Goal: Navigation & Orientation: Find specific page/section

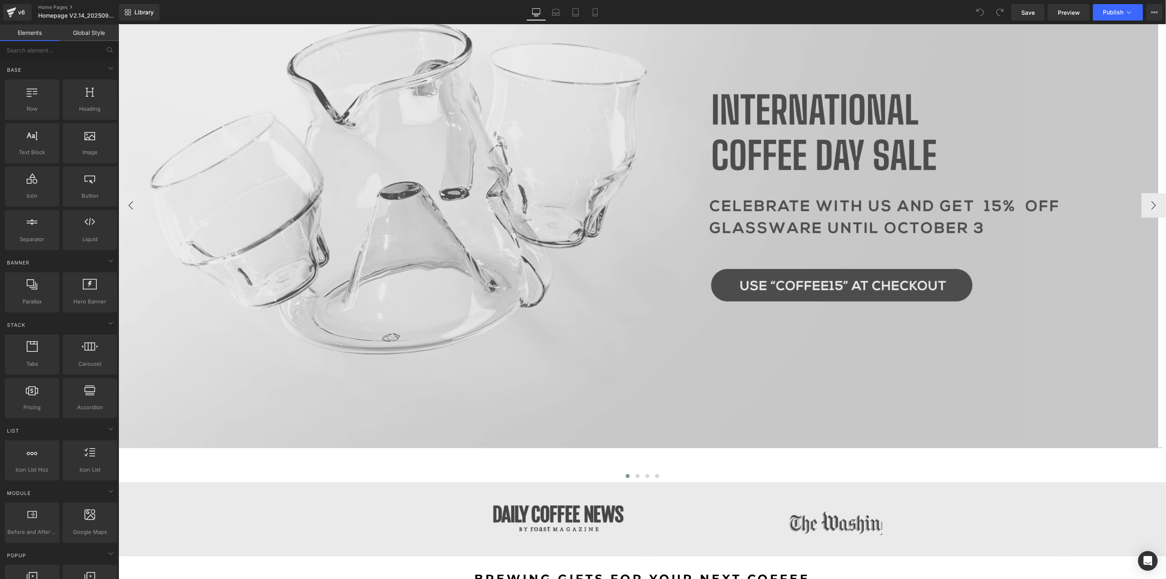
scroll to position [137, 0]
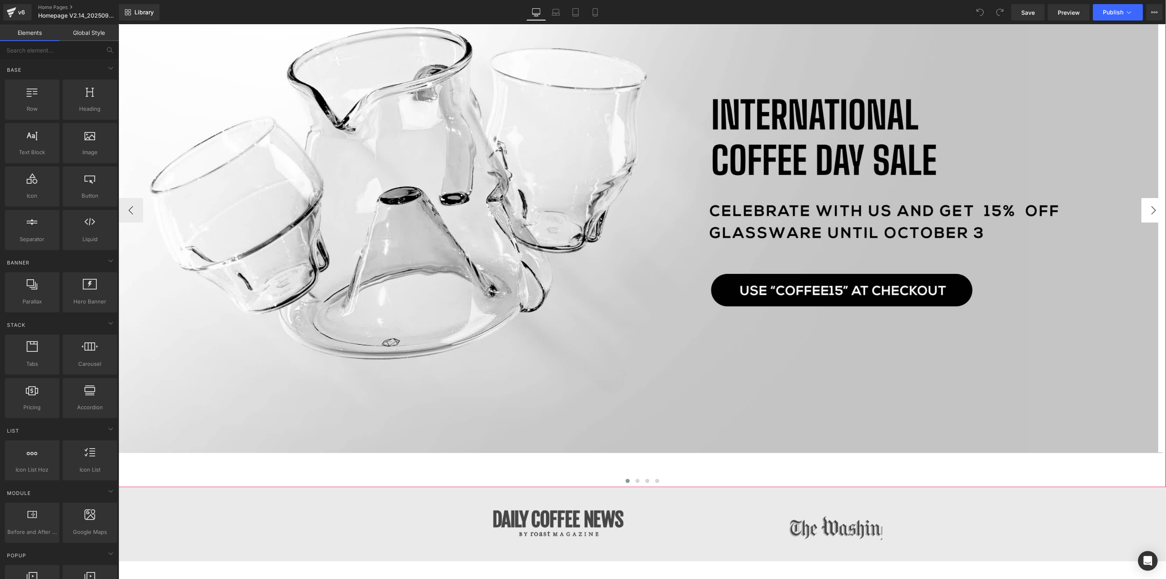
click at [1146, 214] on button "›" at bounding box center [1153, 210] width 25 height 25
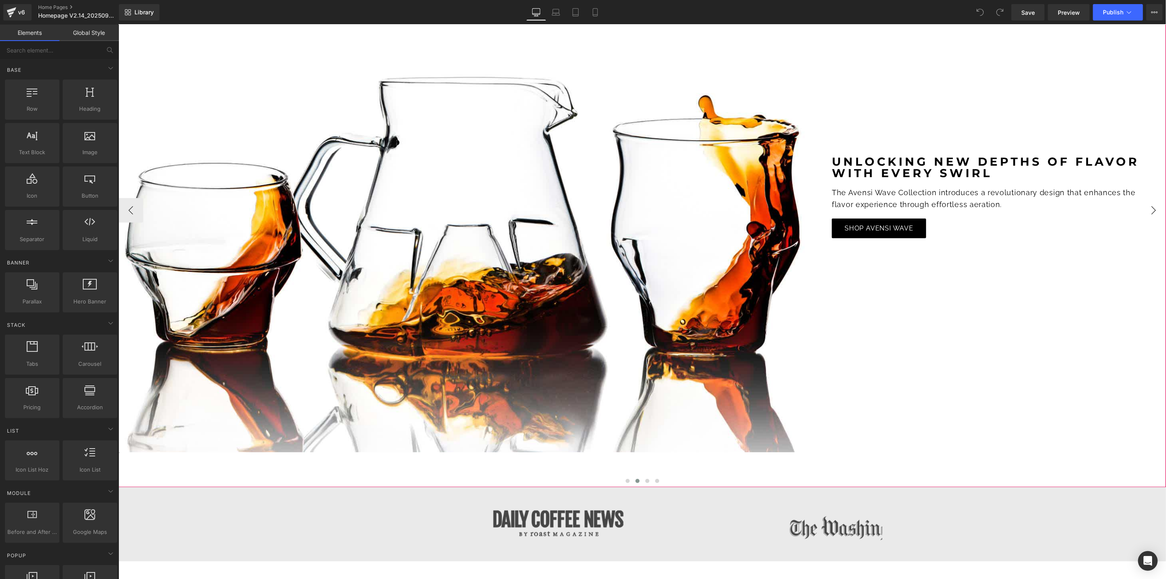
click at [1146, 214] on button "›" at bounding box center [1153, 210] width 25 height 25
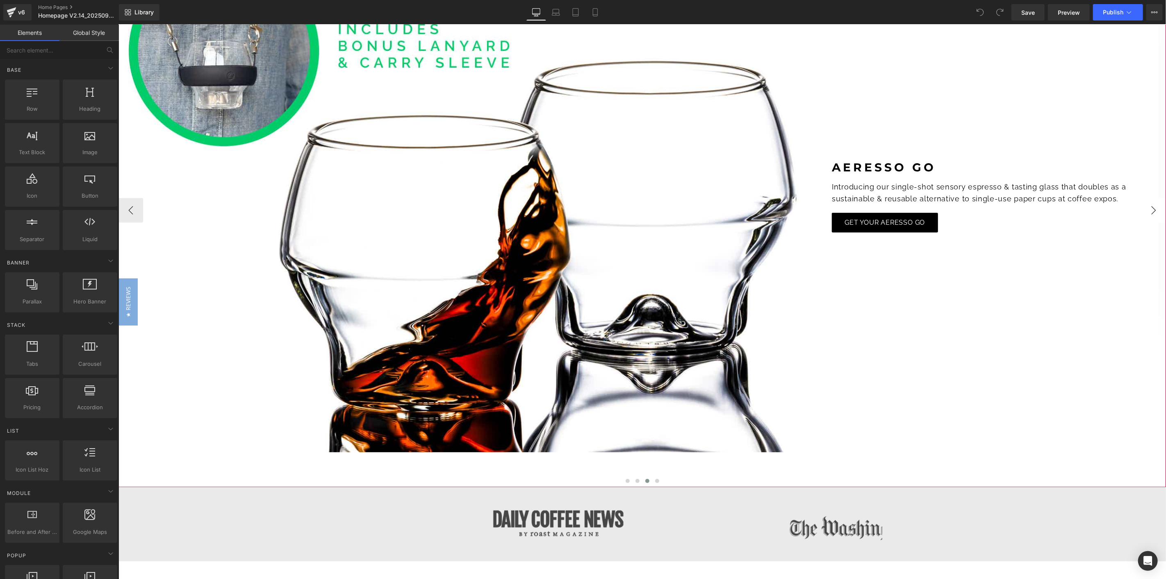
click at [1146, 214] on button "›" at bounding box center [1153, 210] width 25 height 25
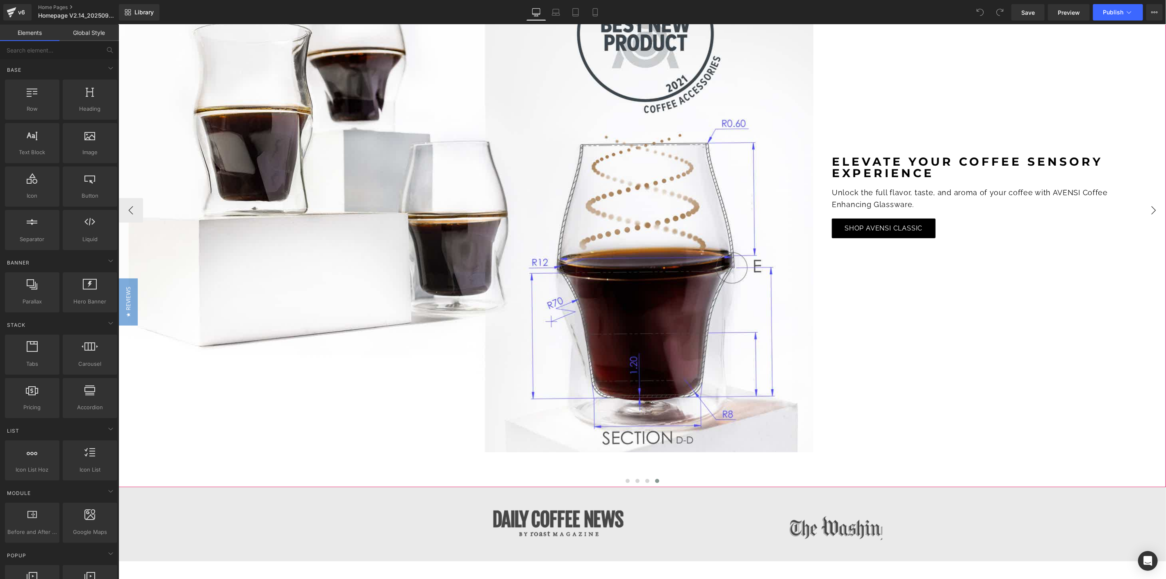
click at [1146, 214] on button "›" at bounding box center [1153, 210] width 25 height 25
click at [1143, 211] on button "›" at bounding box center [1153, 210] width 25 height 25
click at [132, 211] on button "‹" at bounding box center [130, 210] width 25 height 25
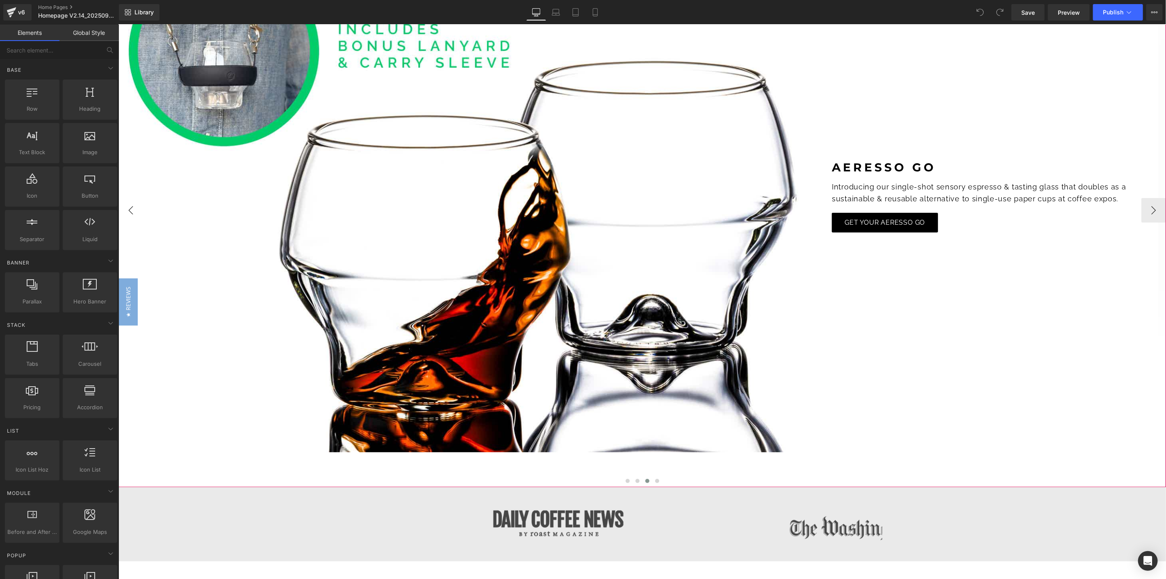
click at [130, 212] on button "‹" at bounding box center [130, 210] width 25 height 25
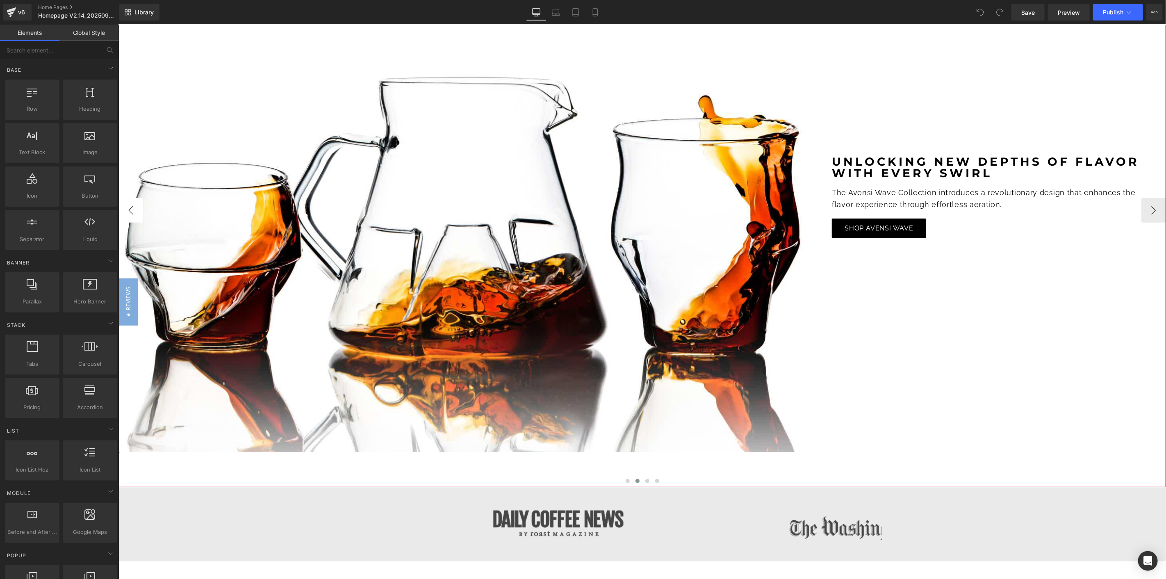
click at [131, 212] on button "‹" at bounding box center [130, 210] width 25 height 25
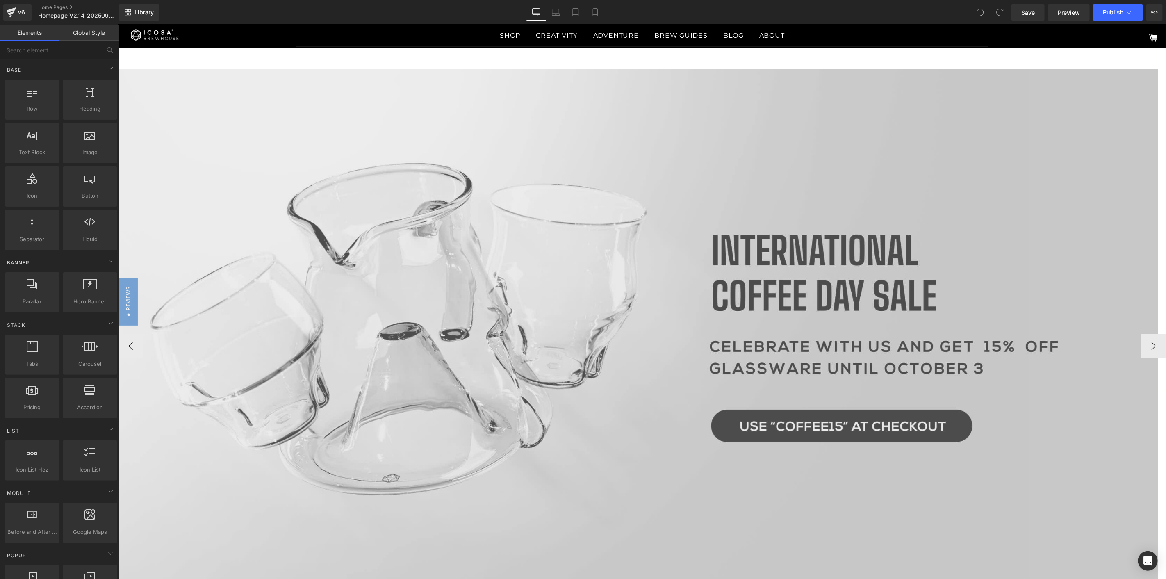
scroll to position [0, 0]
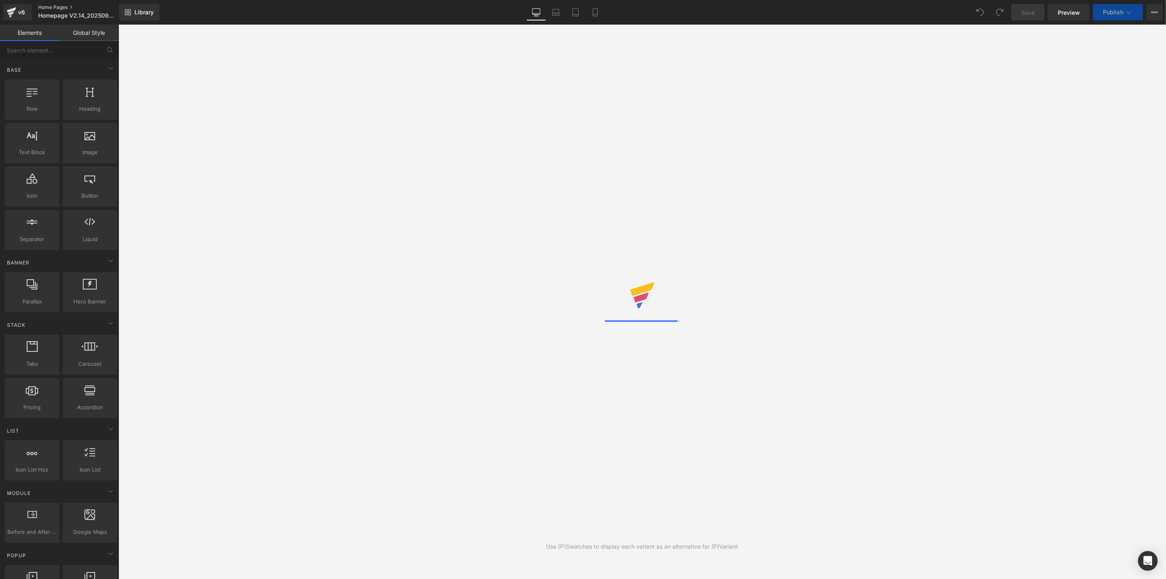
click at [54, 5] on link "Home Pages" at bounding box center [85, 7] width 94 height 7
